Goal: Information Seeking & Learning: Learn about a topic

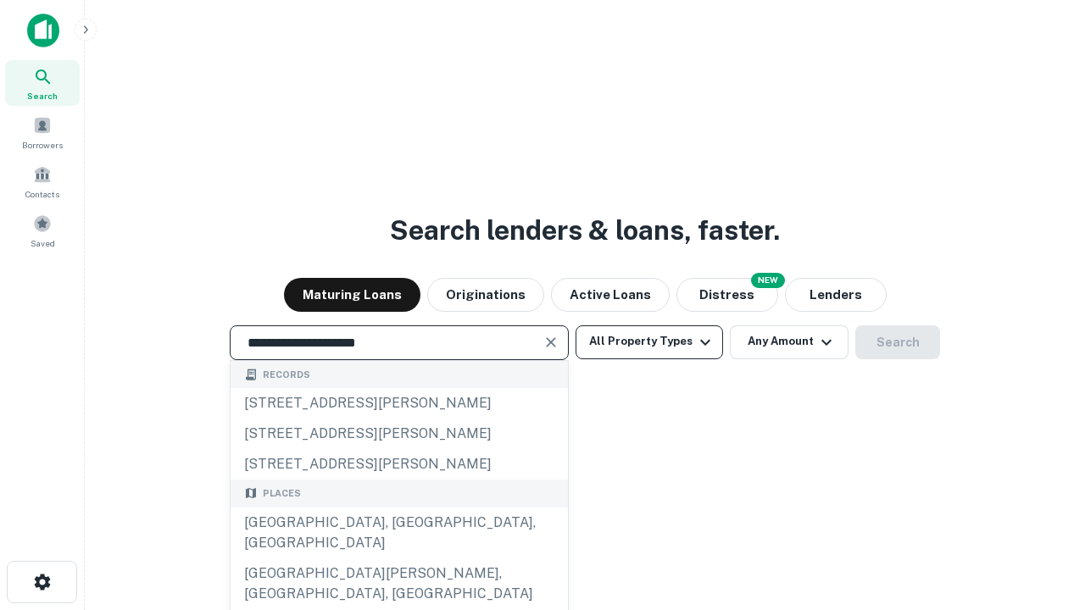
click at [398, 559] on div "[GEOGRAPHIC_DATA], [GEOGRAPHIC_DATA], [GEOGRAPHIC_DATA]" at bounding box center [399, 533] width 337 height 51
click at [649, 342] on button "All Property Types" at bounding box center [650, 343] width 148 height 34
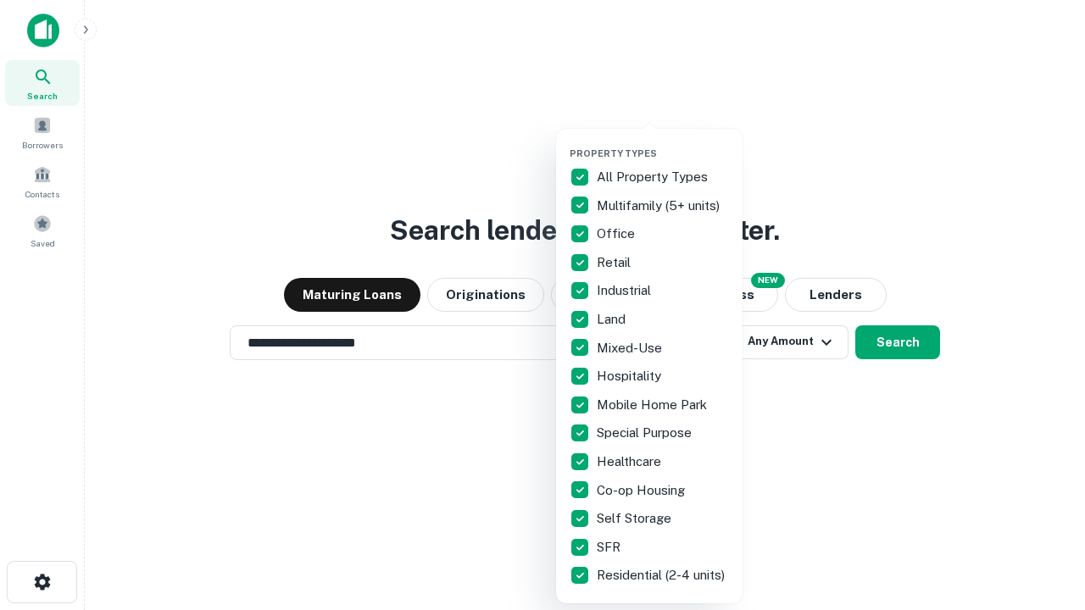
type input "**********"
click at [663, 142] on button "button" at bounding box center [663, 142] width 187 height 1
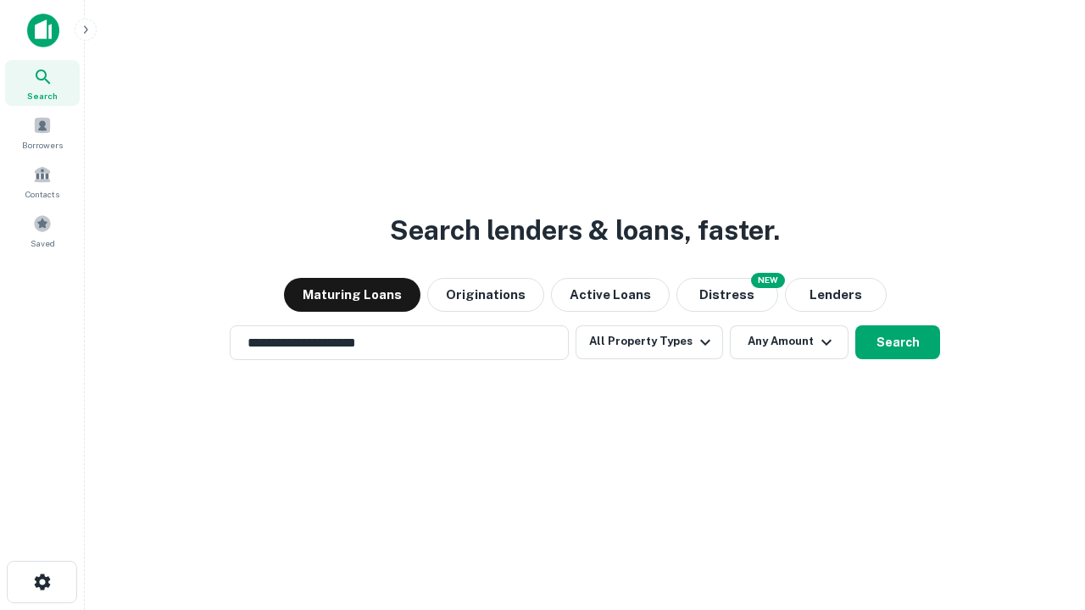
scroll to position [26, 0]
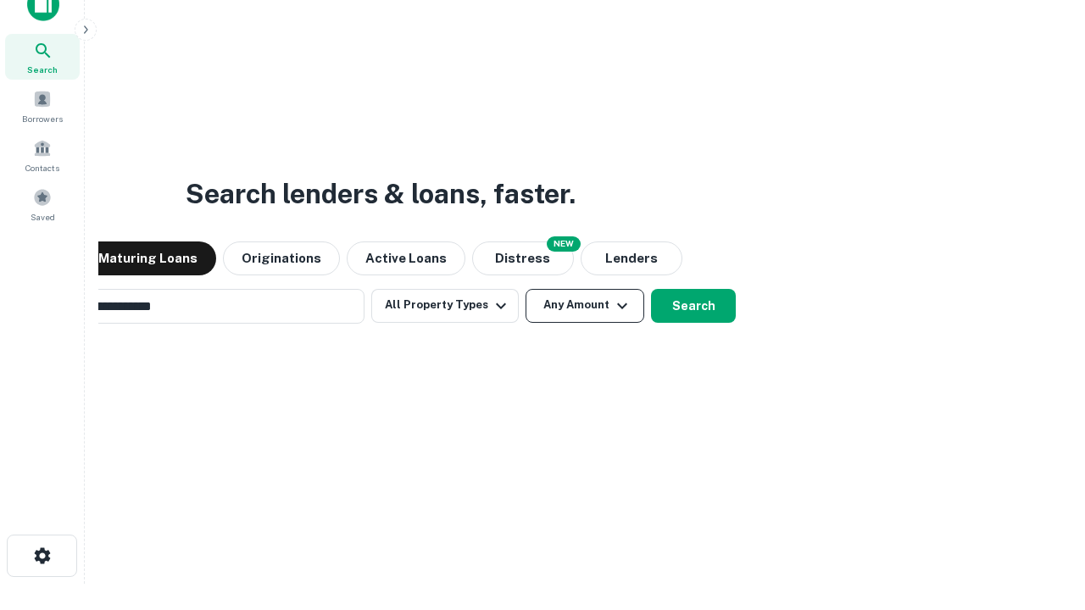
click at [526, 289] on button "Any Amount" at bounding box center [585, 306] width 119 height 34
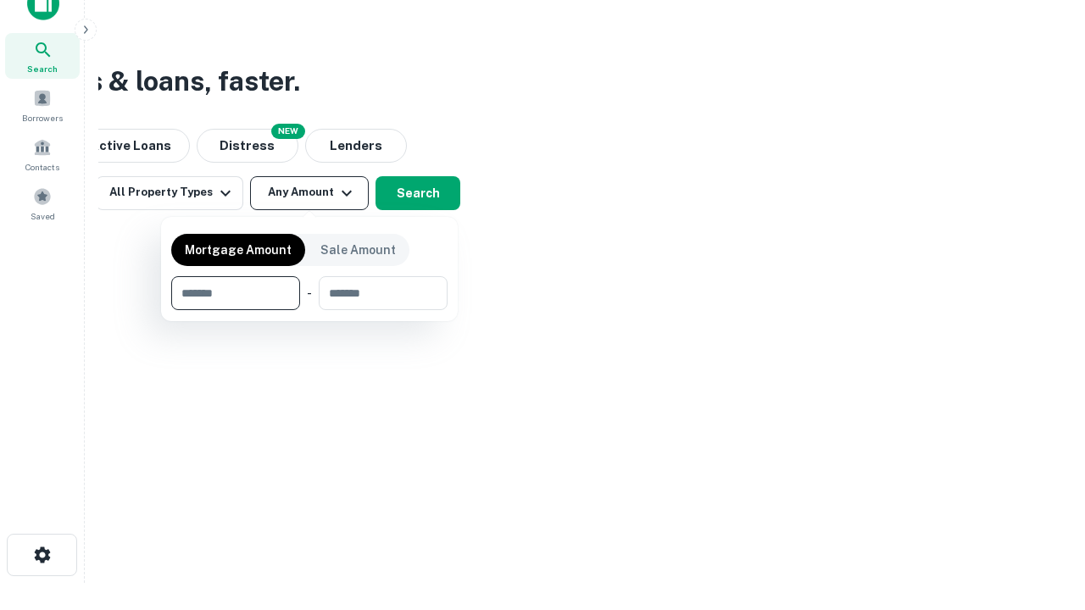
type input "*******"
click at [309, 310] on button "button" at bounding box center [309, 310] width 276 height 1
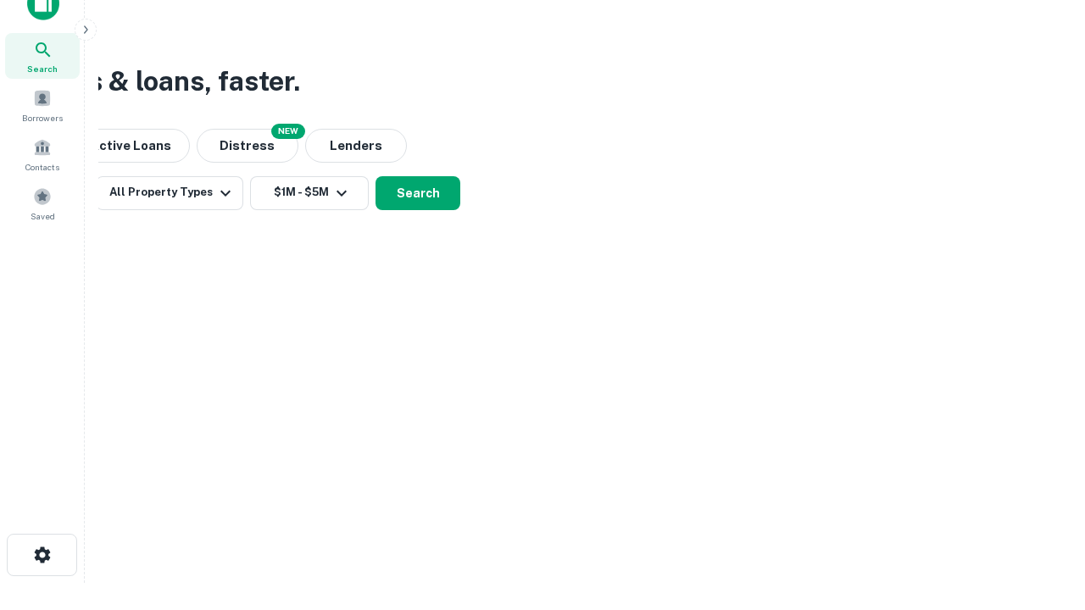
scroll to position [26, 0]
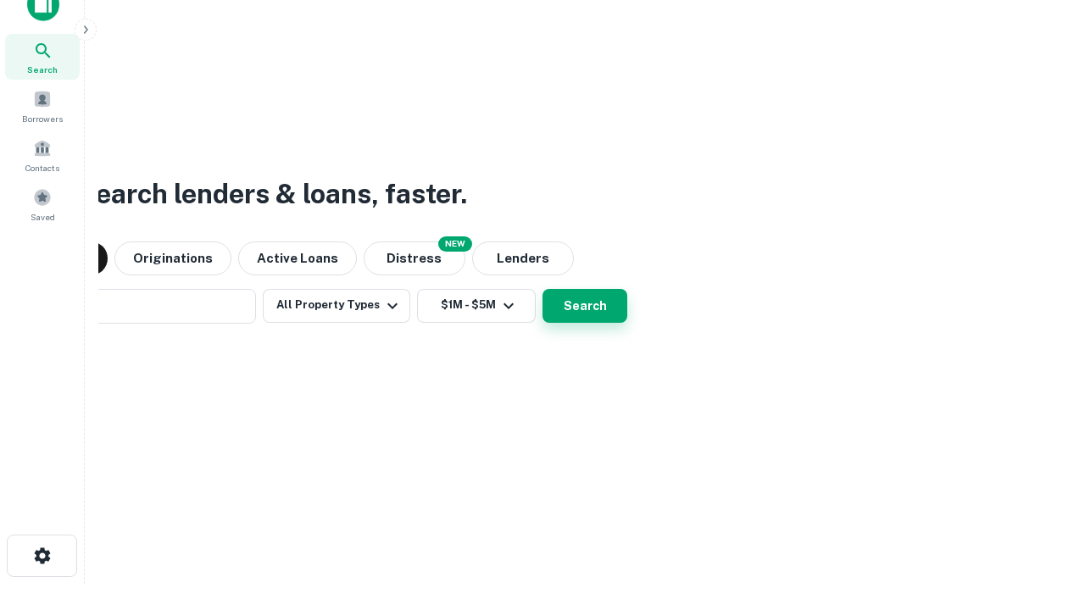
click at [543, 289] on button "Search" at bounding box center [585, 306] width 85 height 34
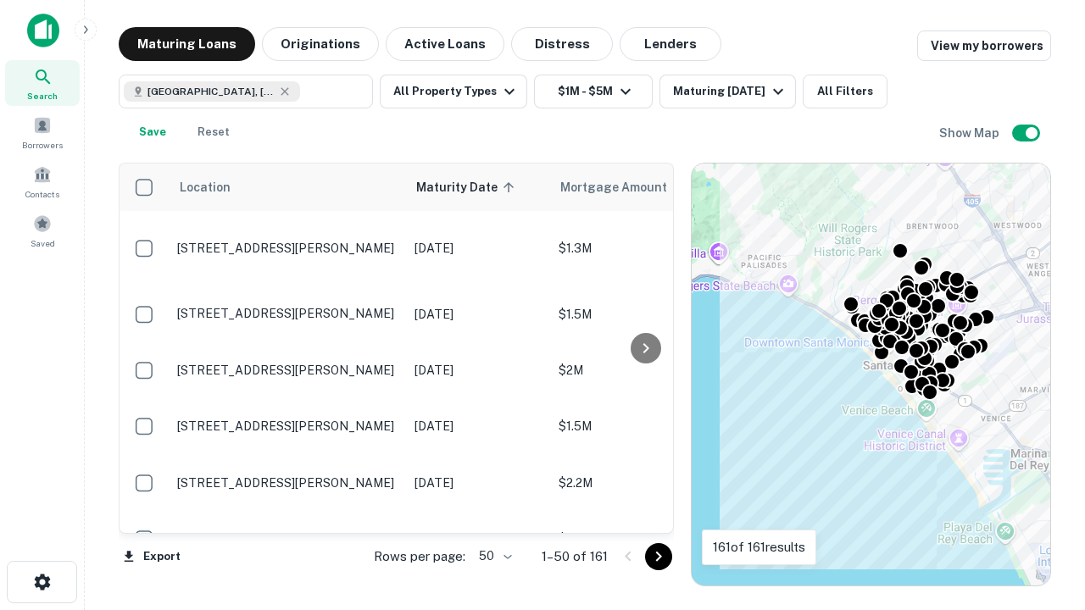
click at [493, 556] on body "Search Borrowers Contacts Saved Maturing Loans Originations Active Loans Distre…" at bounding box center [542, 305] width 1085 height 610
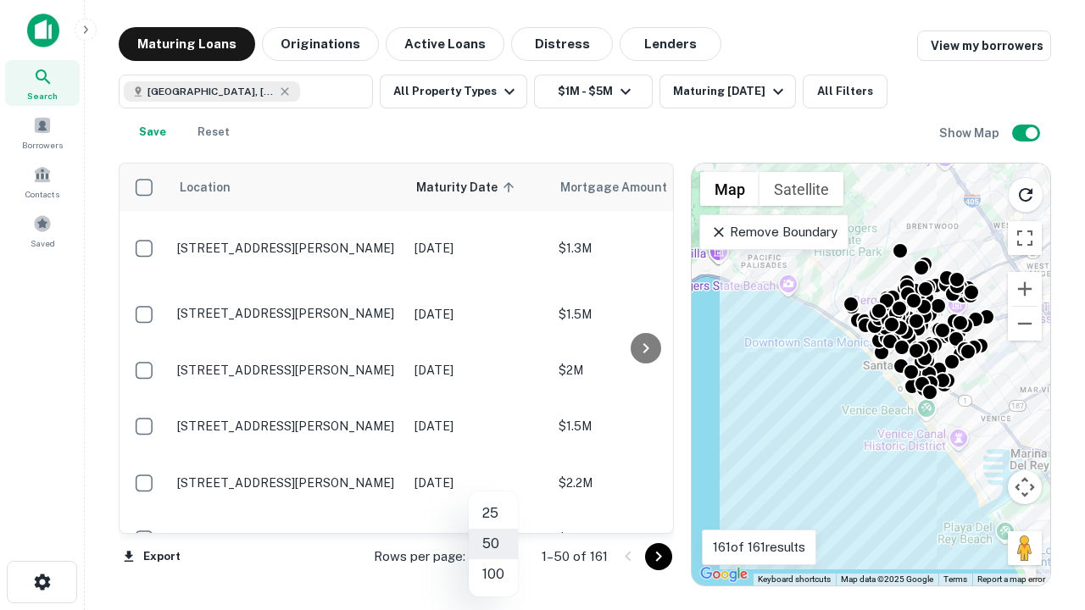
click at [493, 514] on li "25" at bounding box center [493, 514] width 49 height 31
click at [658, 556] on icon "Go to next page" at bounding box center [659, 557] width 20 height 20
